Goal: Communication & Community: Participate in discussion

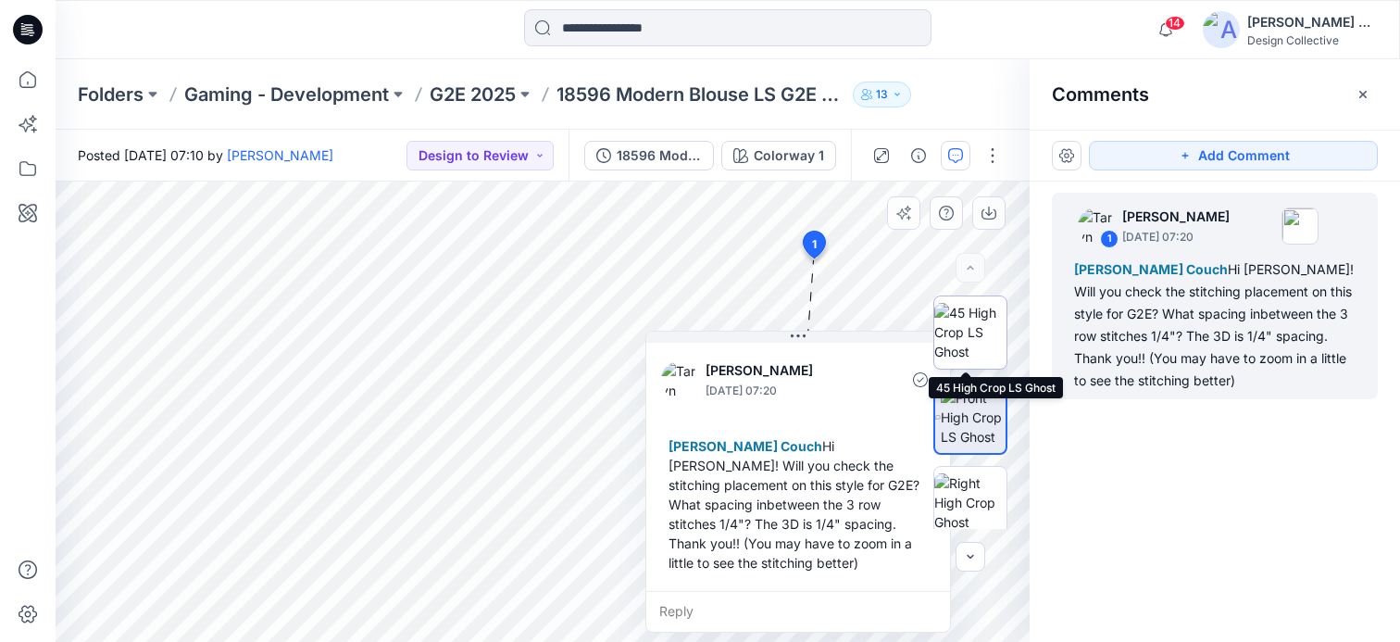
click at [969, 342] on img at bounding box center [970, 332] width 72 height 58
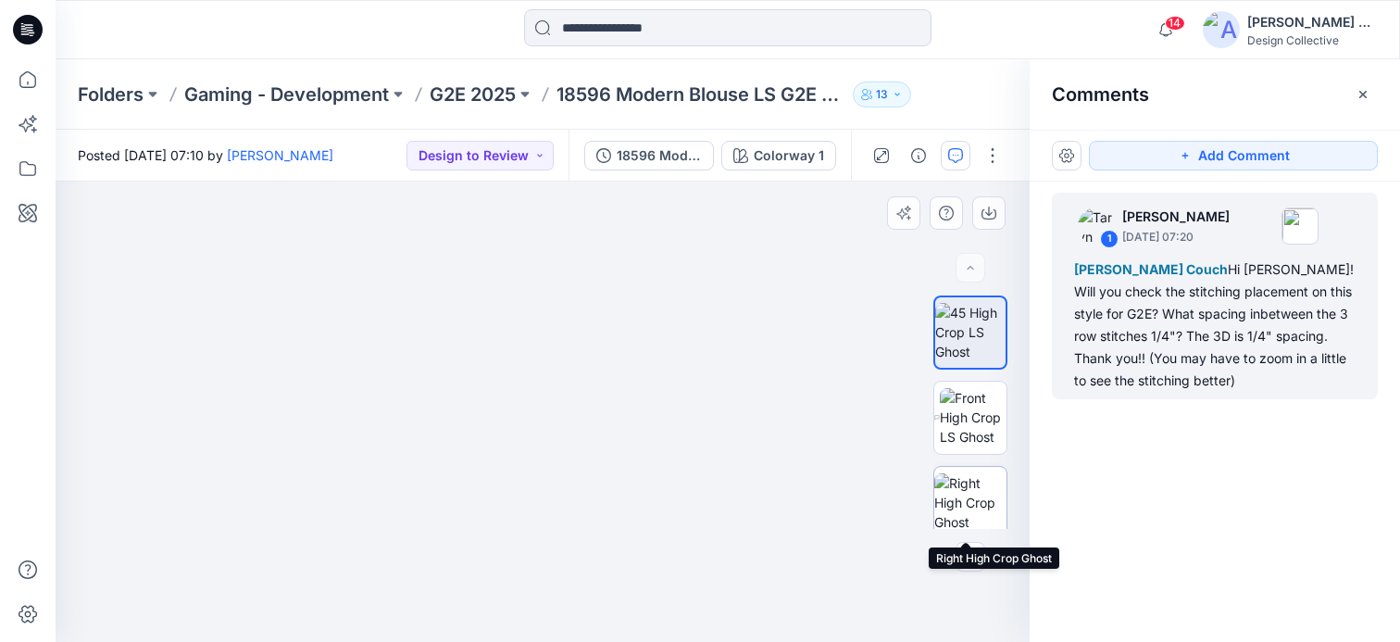
click at [962, 498] on img at bounding box center [970, 502] width 72 height 58
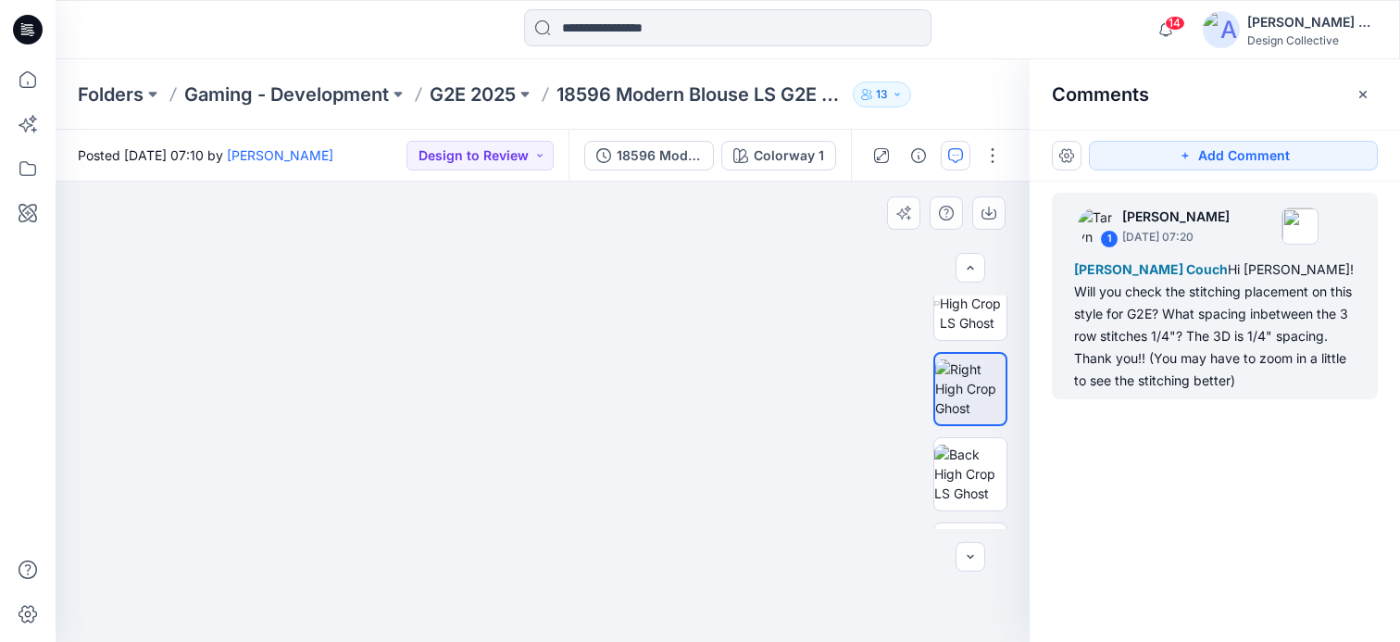
scroll to position [114, 0]
click at [968, 470] on img at bounding box center [970, 473] width 72 height 58
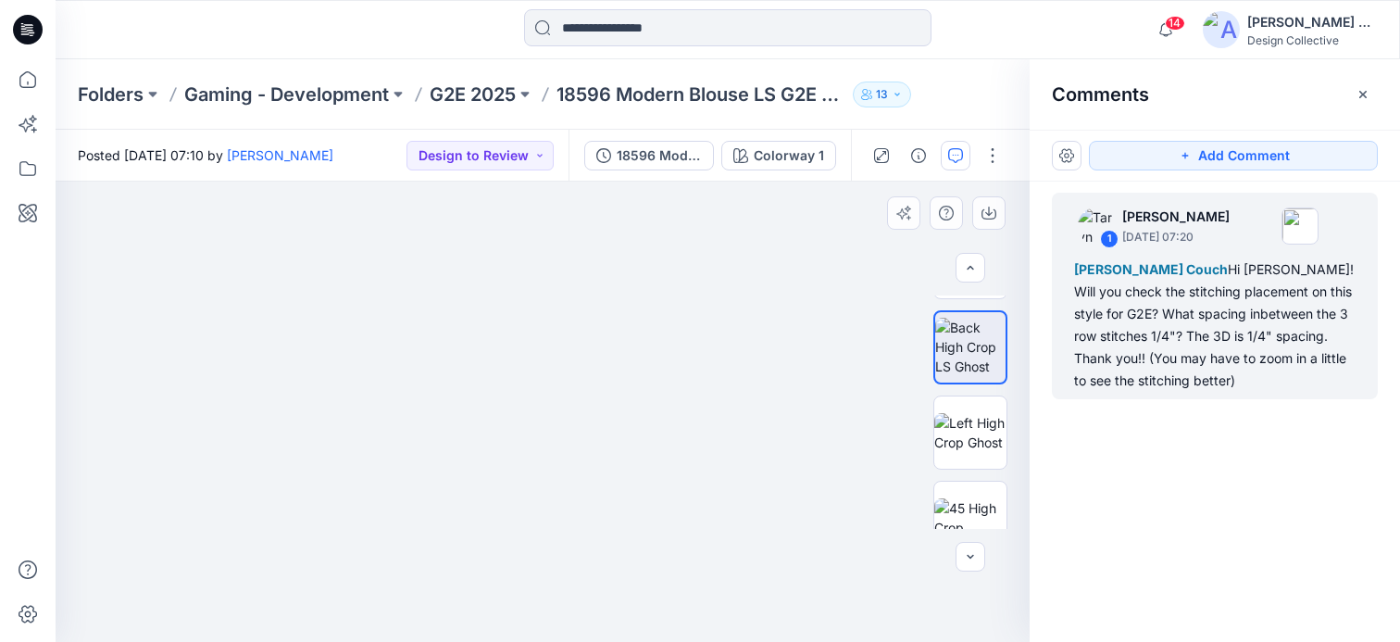
scroll to position [255, 0]
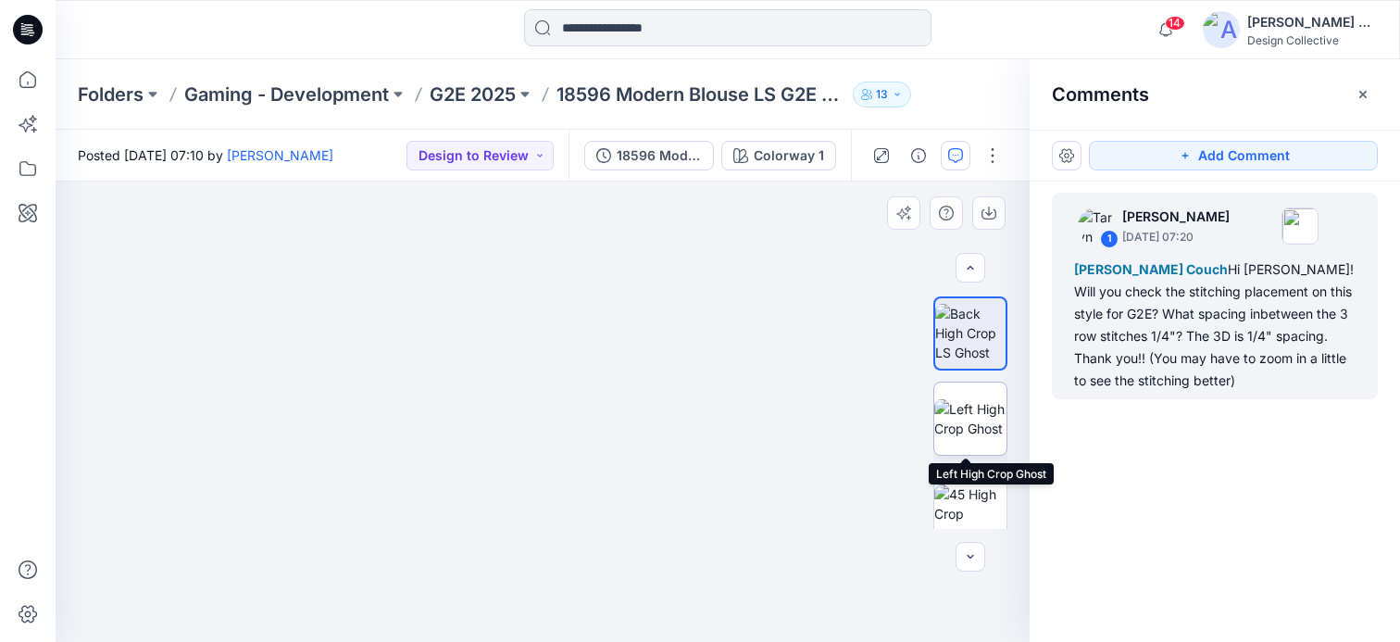
click at [971, 421] on img at bounding box center [970, 418] width 72 height 39
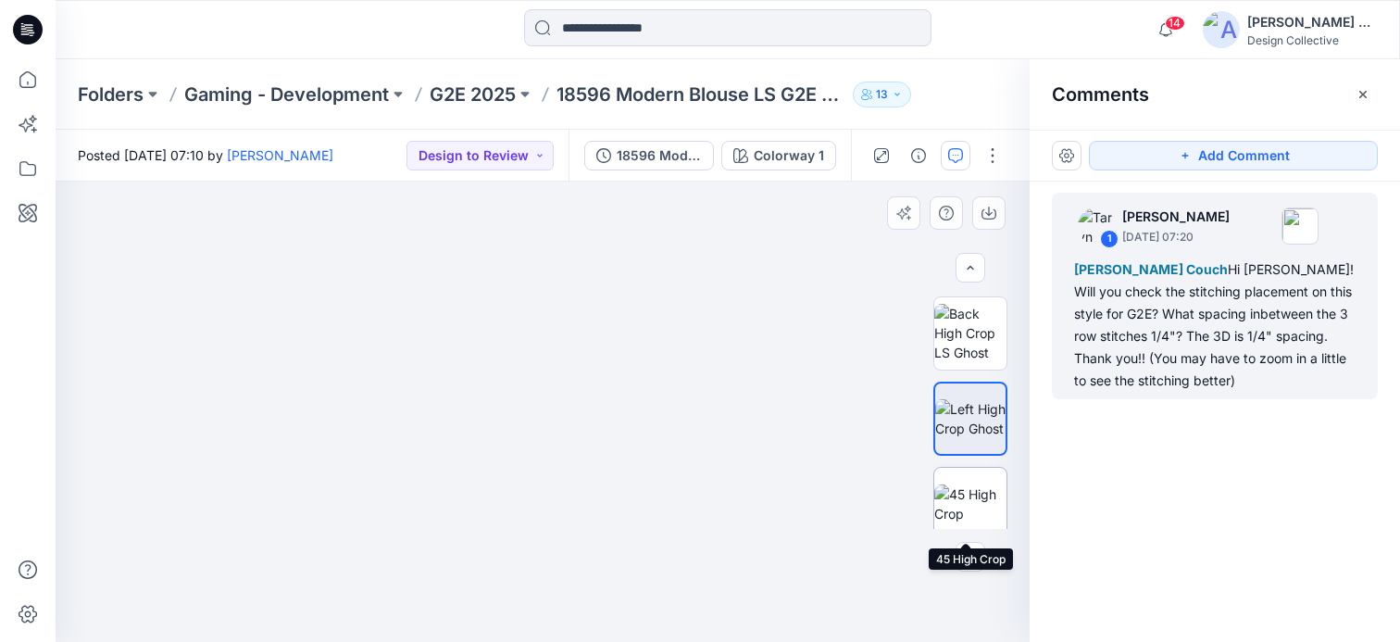
click at [970, 492] on img at bounding box center [970, 503] width 72 height 39
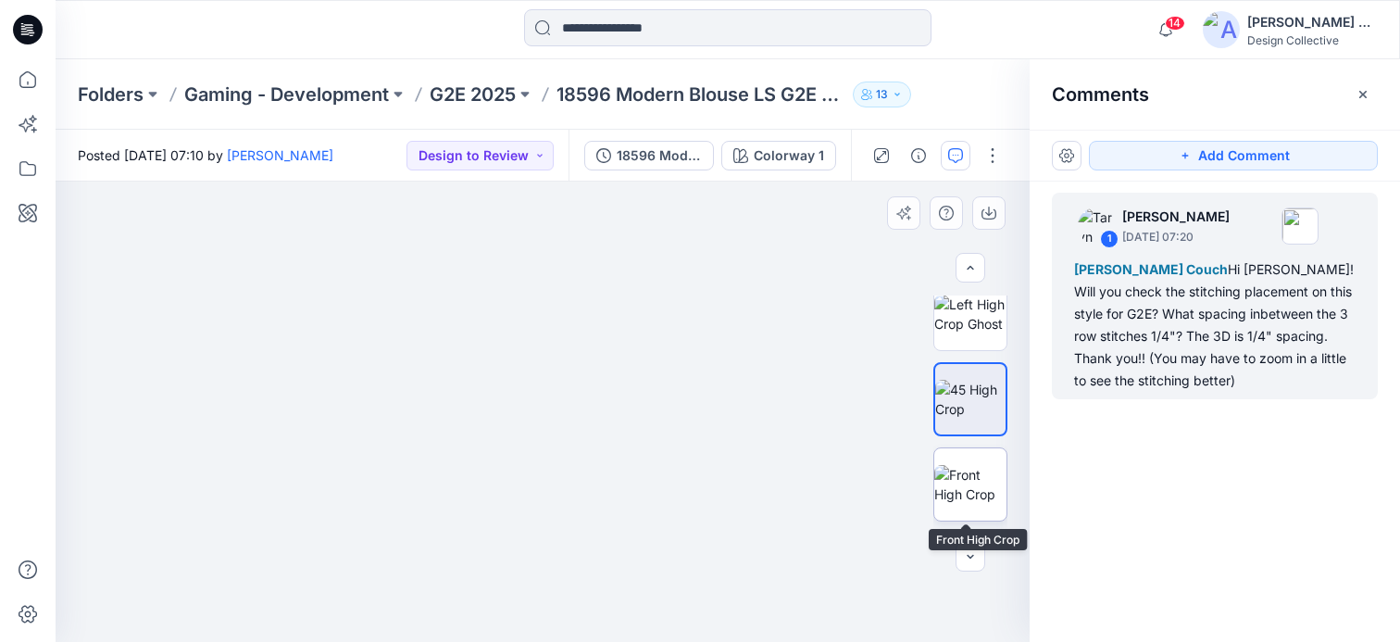
click at [965, 465] on img at bounding box center [970, 484] width 72 height 39
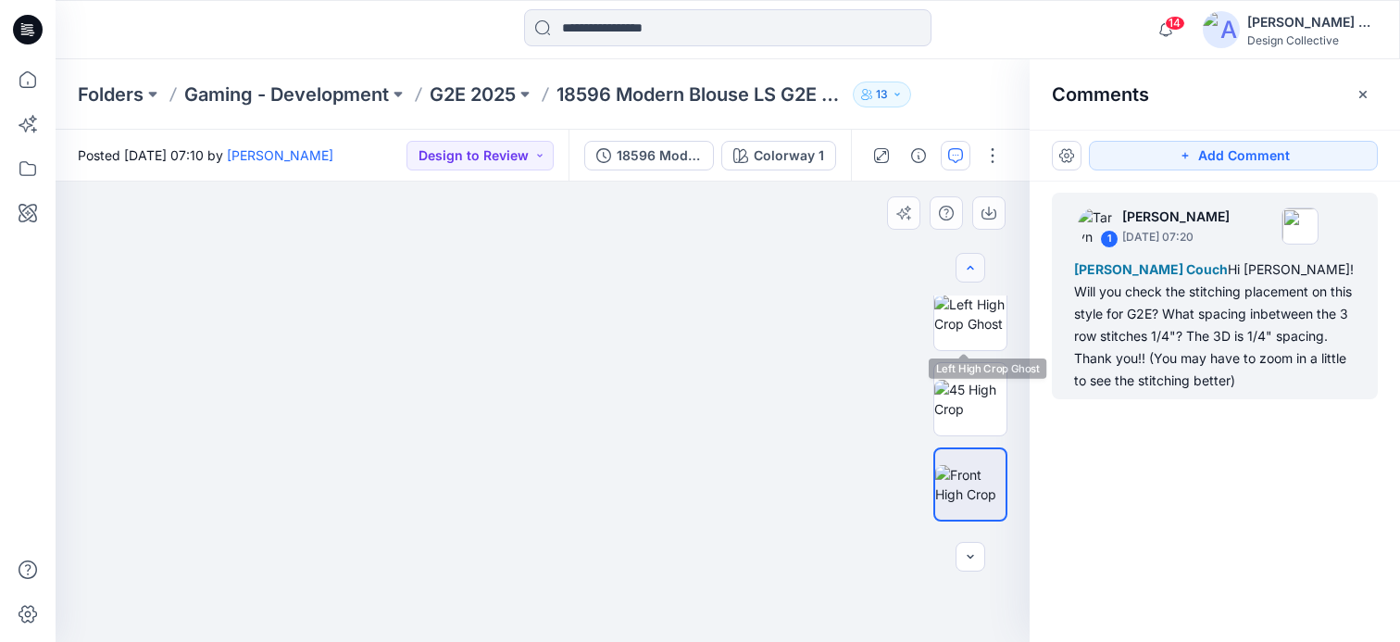
click at [975, 276] on button "button" at bounding box center [970, 268] width 30 height 30
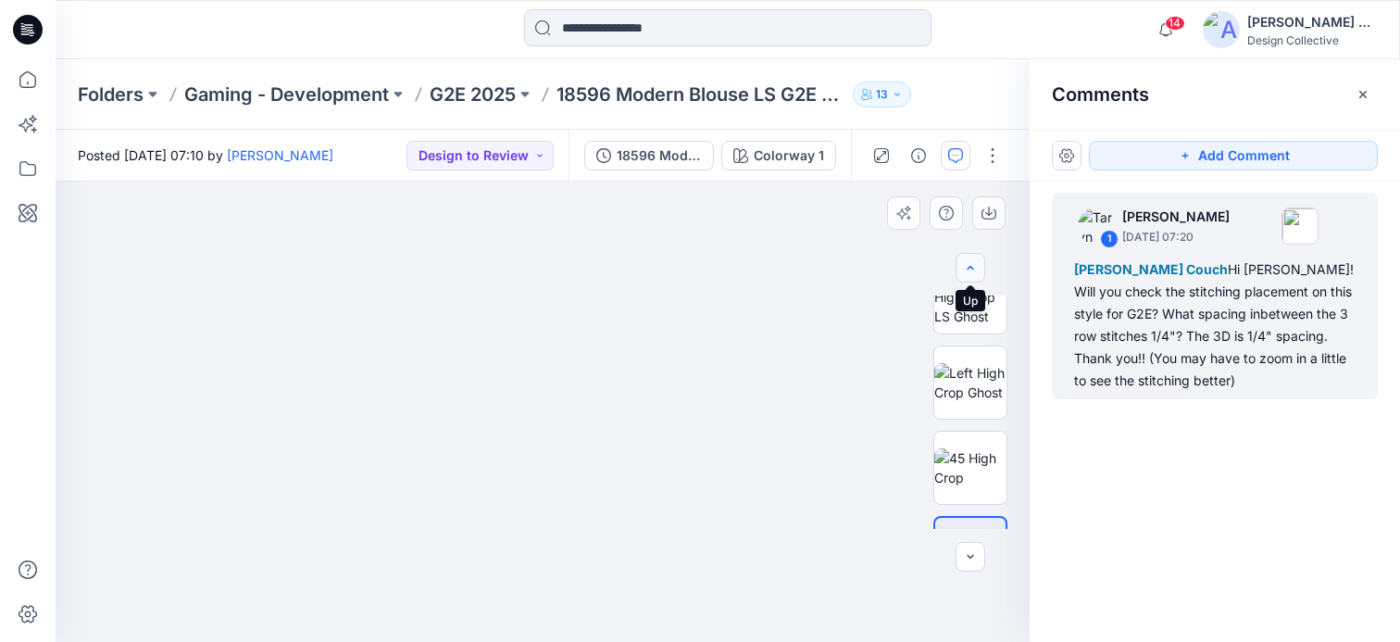
click at [974, 273] on icon "button" at bounding box center [970, 267] width 15 height 15
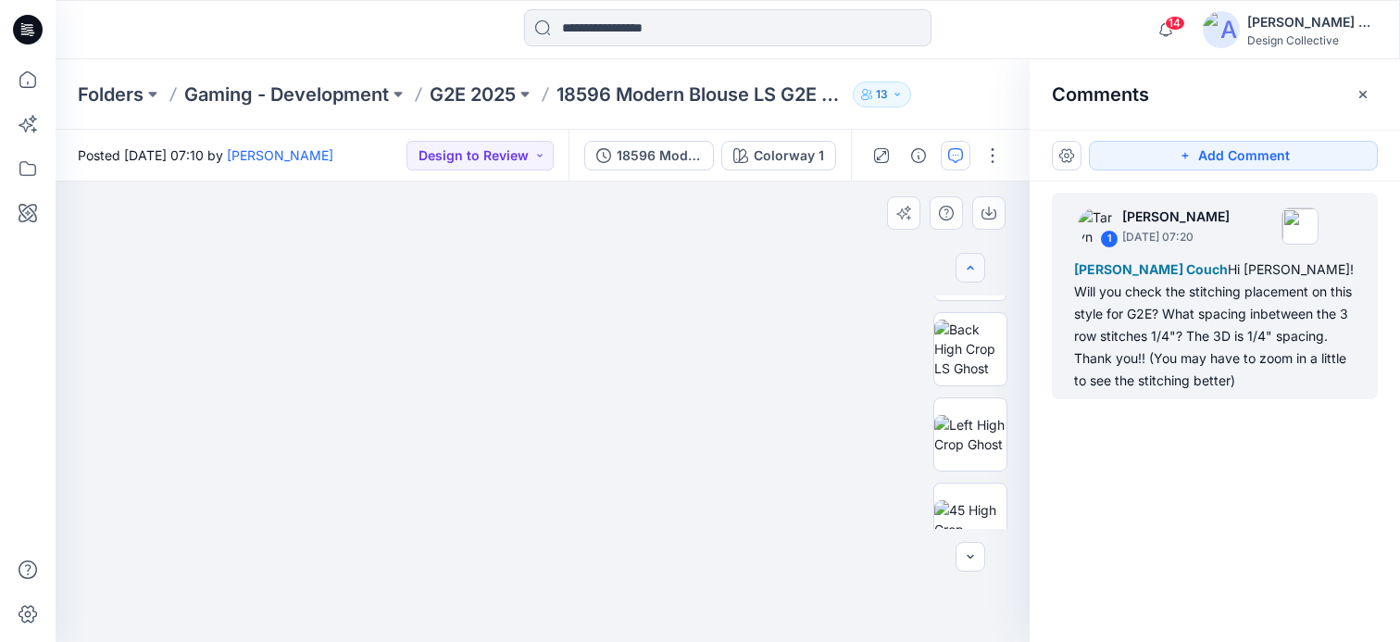
click at [974, 273] on icon "button" at bounding box center [970, 267] width 15 height 15
click at [973, 272] on icon "button" at bounding box center [970, 267] width 15 height 15
click at [973, 271] on icon "button" at bounding box center [970, 267] width 15 height 15
click at [970, 271] on icon "button" at bounding box center [970, 267] width 15 height 15
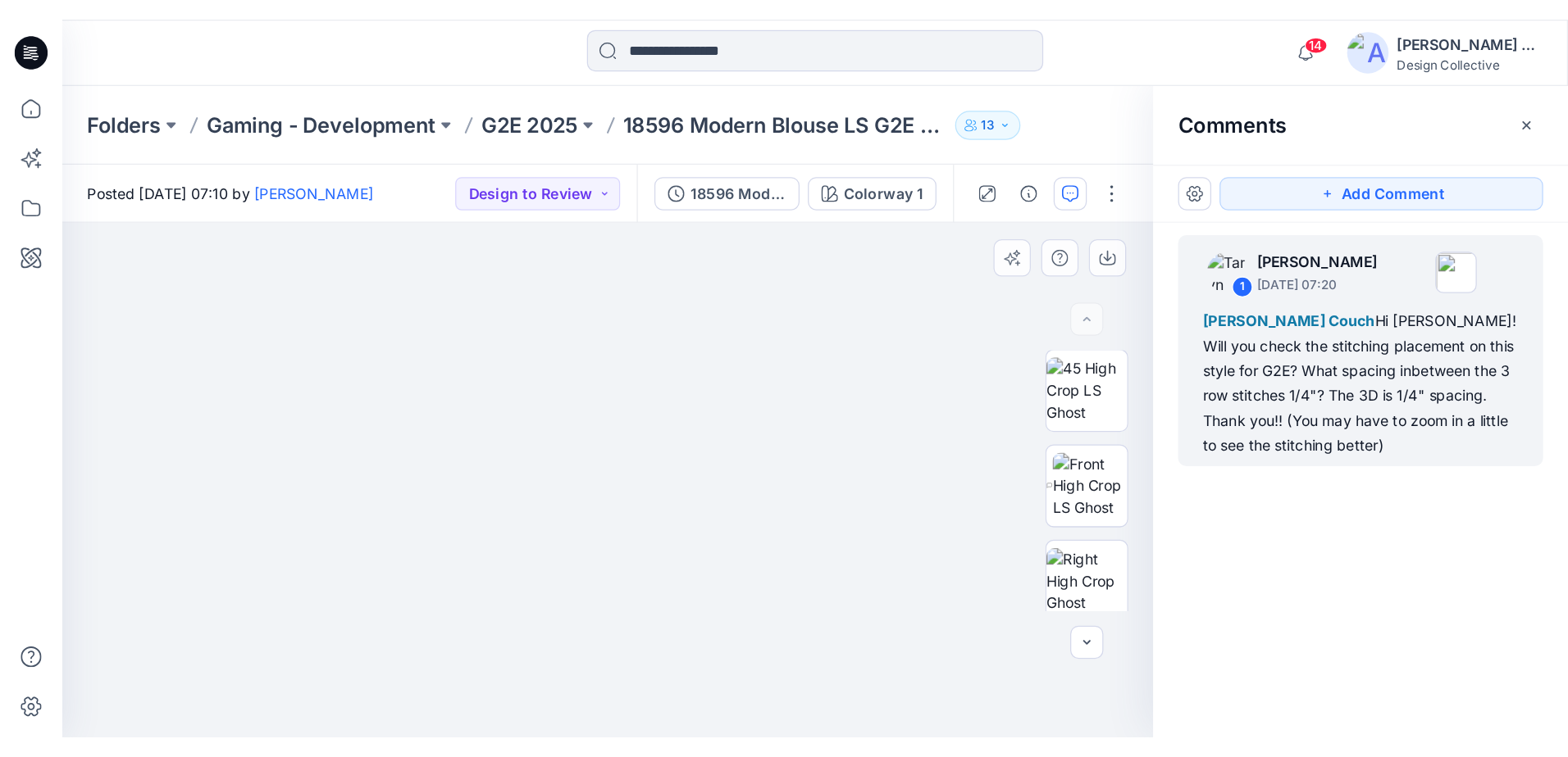
scroll to position [0, 0]
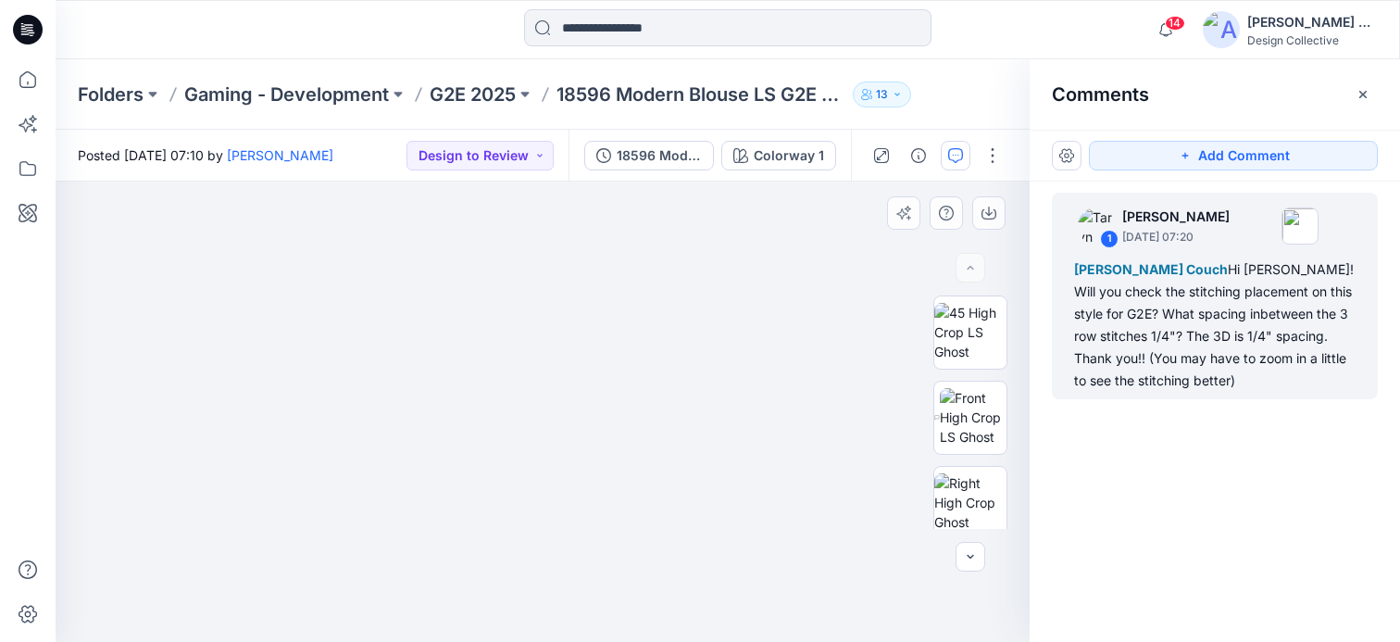
click at [971, 269] on div at bounding box center [970, 268] width 30 height 30
click at [968, 331] on img at bounding box center [970, 332] width 72 height 58
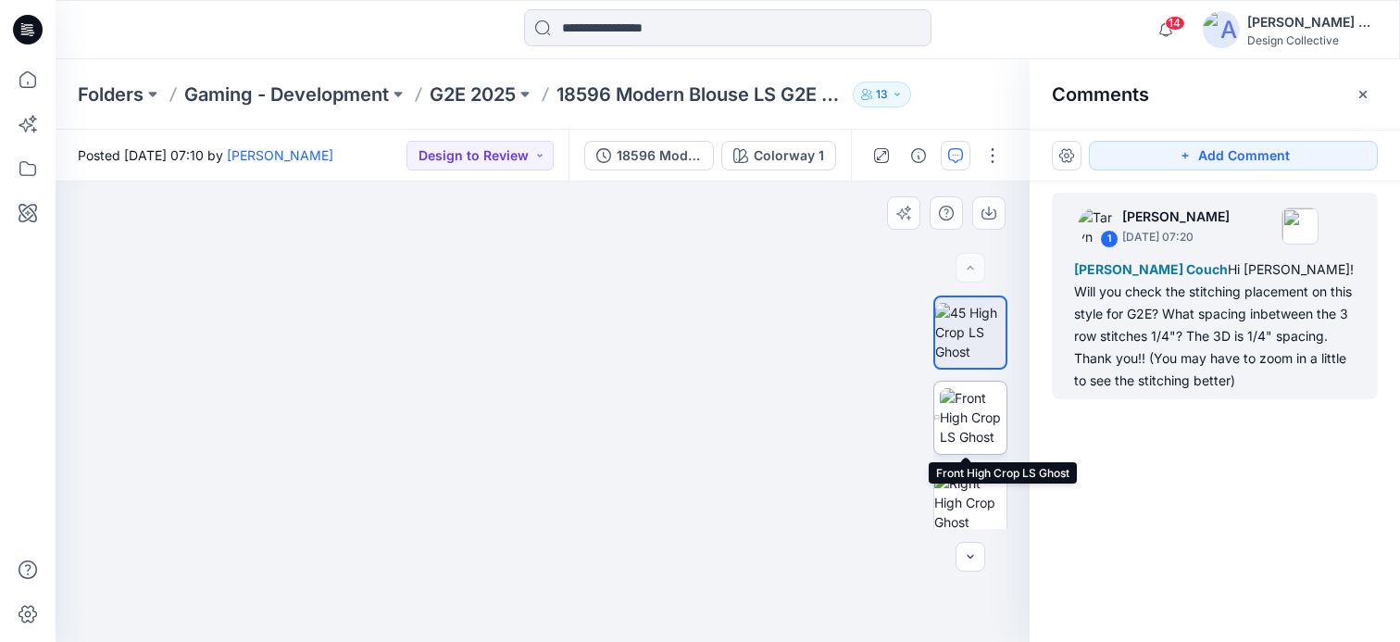
click at [964, 412] on img at bounding box center [973, 417] width 67 height 58
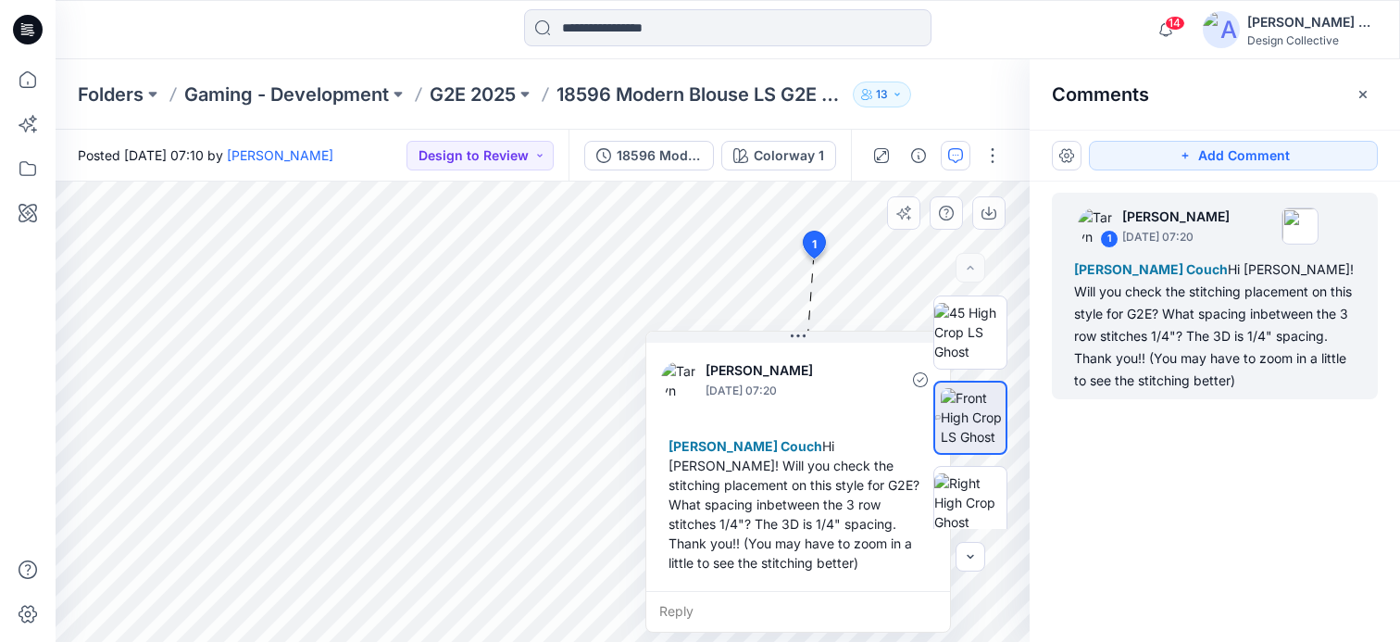
click at [719, 591] on div "Reply" at bounding box center [798, 611] width 304 height 41
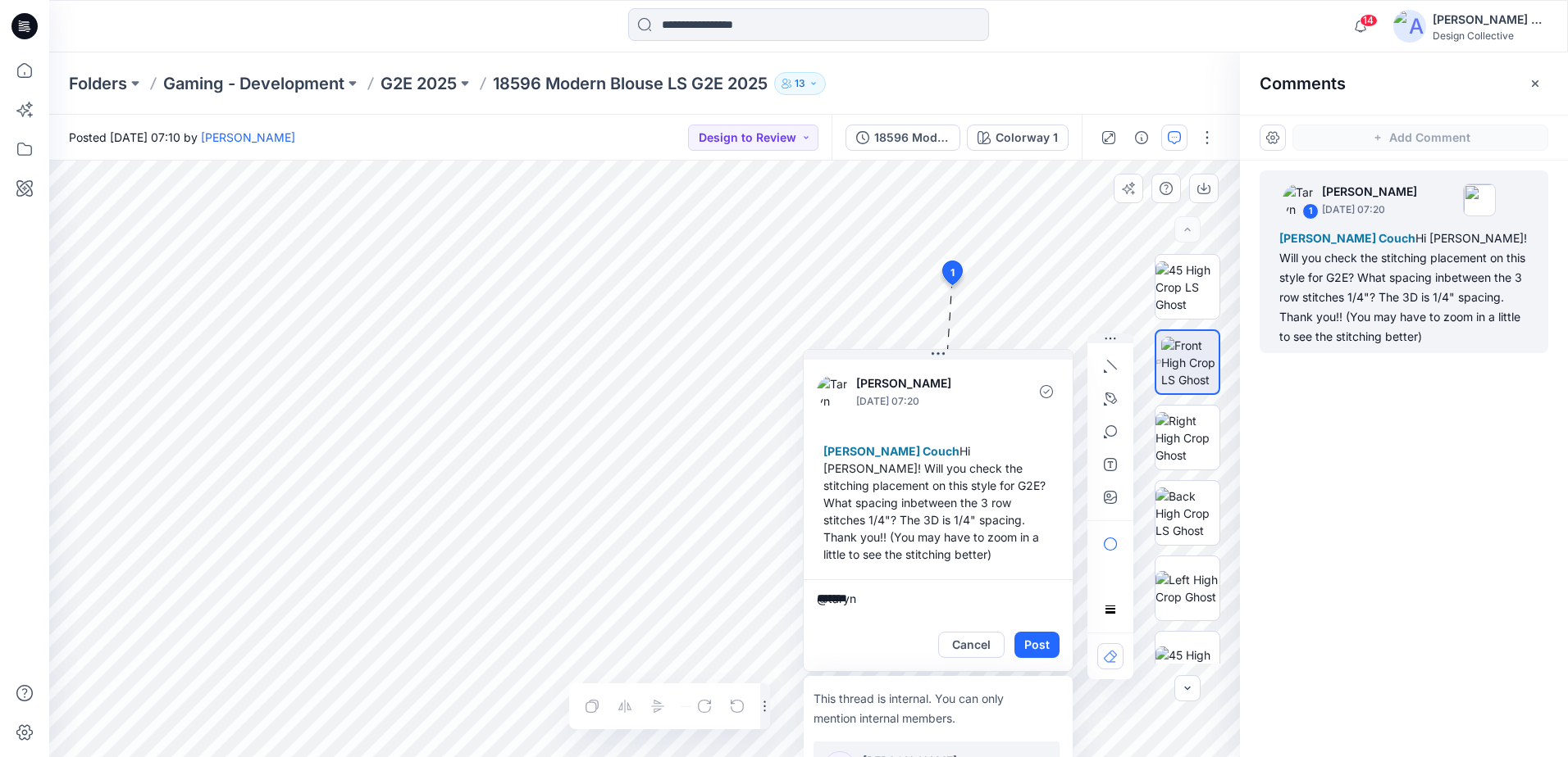
click at [908, 568] on p "[PERSON_NAME]" at bounding box center [924, 761] width 123 height 19
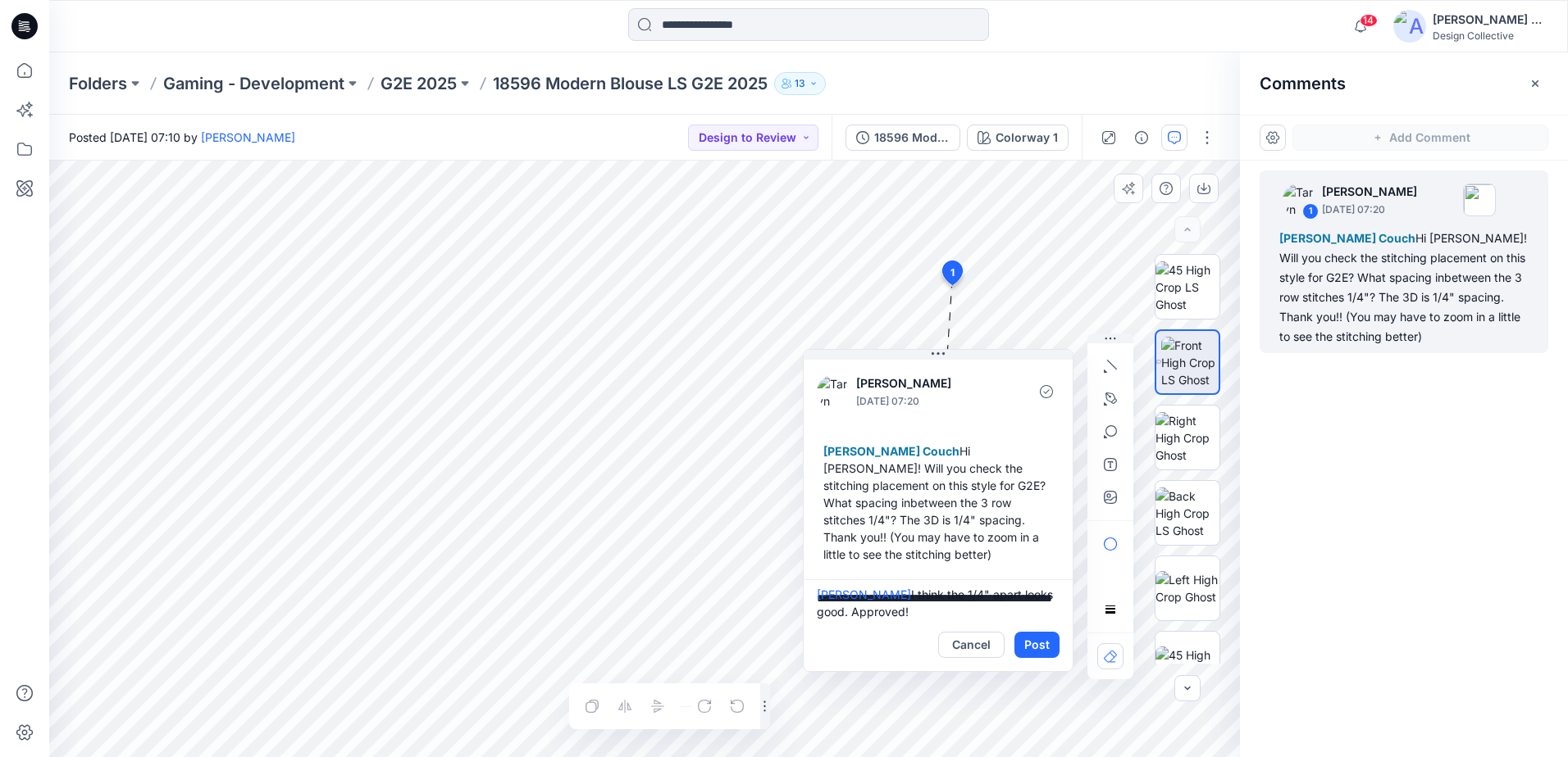
type textarea "**********"
click at [1042, 568] on button "Post" at bounding box center [1036, 645] width 45 height 27
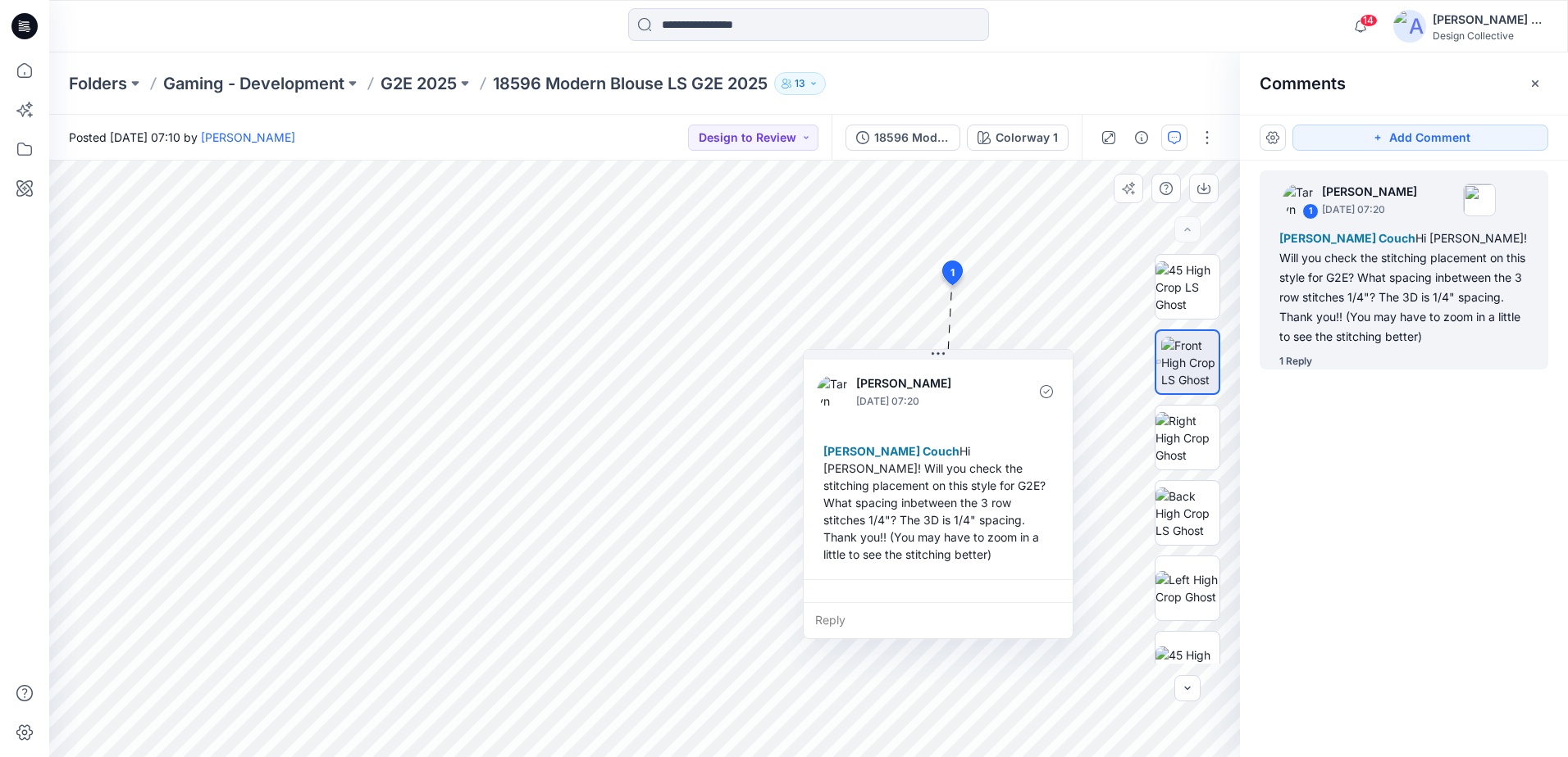
scroll to position [97, 0]
